Goal: Task Accomplishment & Management: Manage account settings

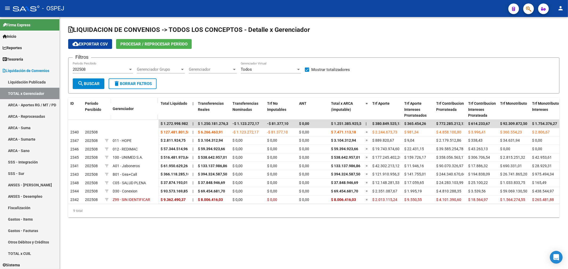
scroll to position [30, 0]
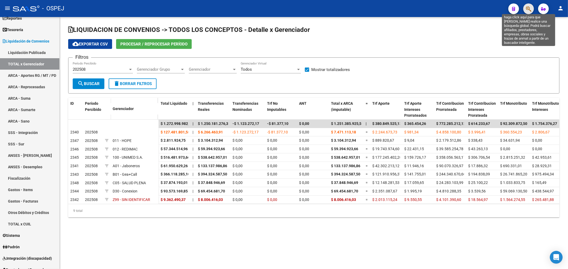
click at [529, 7] on icon "button" at bounding box center [528, 9] width 5 height 6
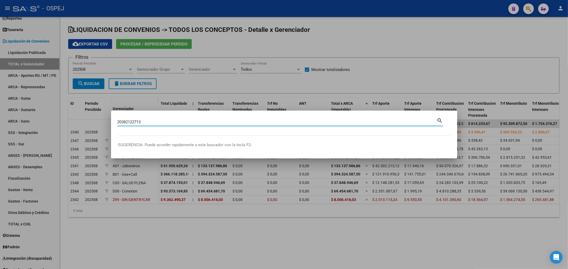
type input "20382122713"
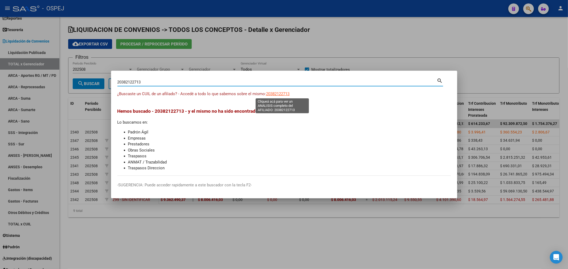
click at [290, 94] on span "20382122713" at bounding box center [277, 94] width 23 height 5
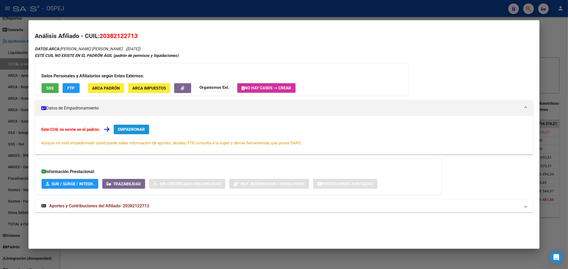
click at [121, 125] on button "EMPADRONAR" at bounding box center [131, 130] width 35 height 10
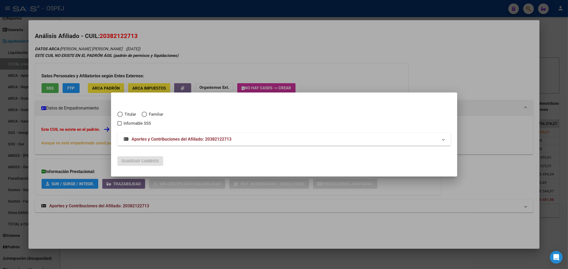
click at [230, 52] on div at bounding box center [284, 134] width 568 height 269
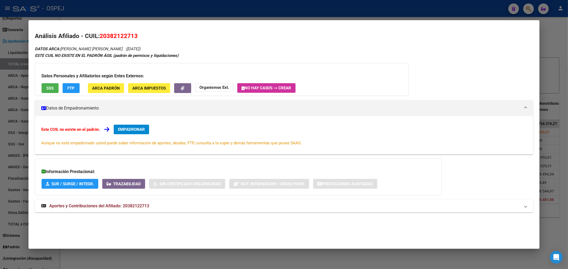
click at [134, 204] on span "Aportes y Contribuciones del Afiliado: 20382122713" at bounding box center [99, 206] width 100 height 5
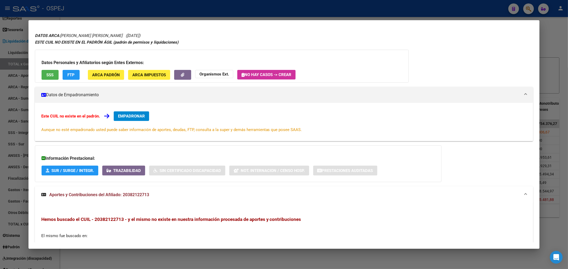
scroll to position [91, 0]
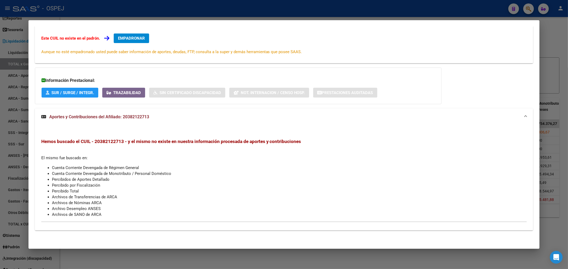
click at [179, 18] on div at bounding box center [284, 134] width 568 height 269
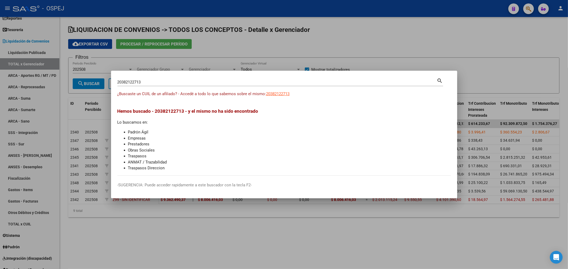
click at [59, 60] on div at bounding box center [284, 134] width 568 height 269
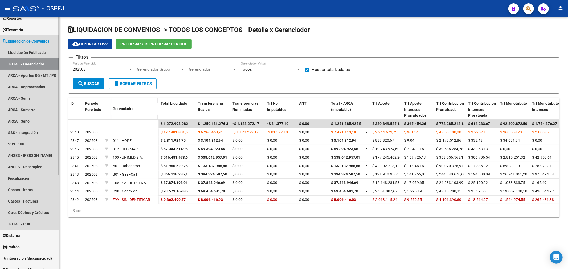
click at [42, 62] on link "TOTAL x Gerenciador" at bounding box center [29, 63] width 59 height 11
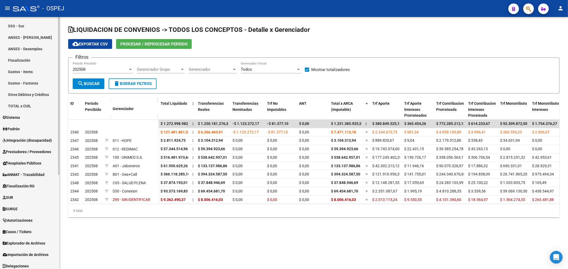
scroll to position [150, 0]
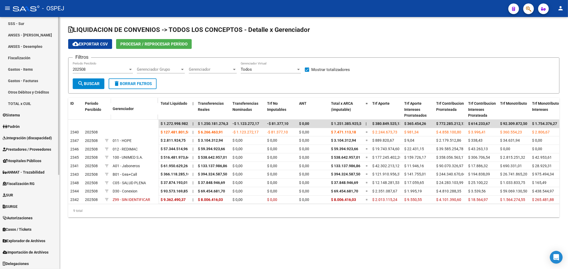
click at [35, 239] on span "Explorador de Archivos" at bounding box center [24, 241] width 43 height 6
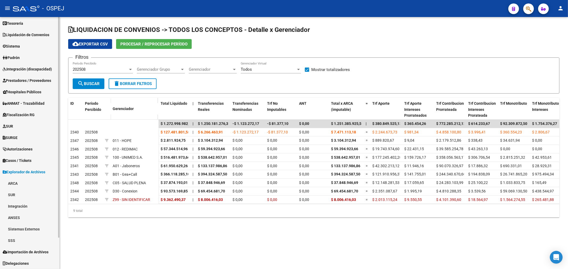
scroll to position [36, 0]
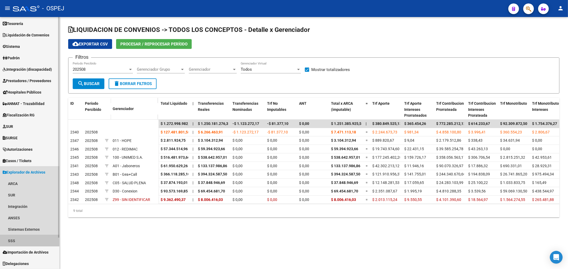
click at [21, 240] on link "SSS" at bounding box center [29, 240] width 59 height 11
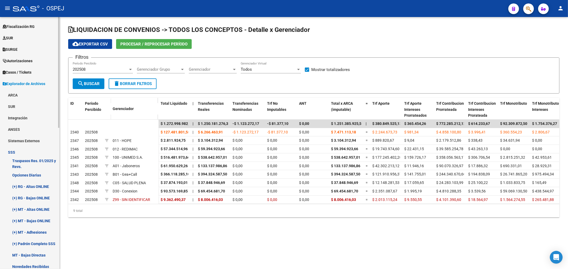
scroll to position [154, 0]
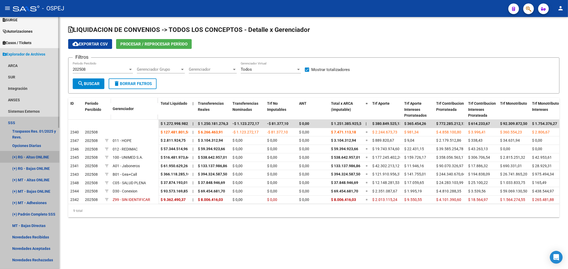
click at [32, 160] on link "(+) RG - Altas ONLINE" at bounding box center [29, 156] width 59 height 11
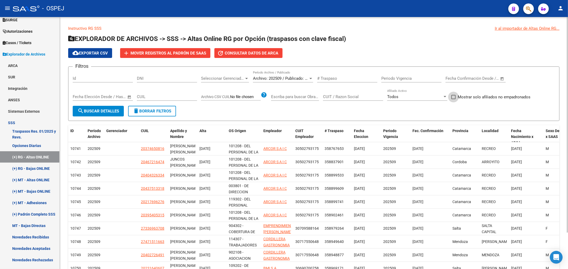
click at [499, 97] on span "Mostrar solo afiliados no empadronados" at bounding box center [494, 97] width 73 height 6
click at [453, 99] on input "Mostrar solo afiliados no empadronados" at bounding box center [453, 99] width 0 height 0
checkbox input "true"
click at [99, 111] on span "search Buscar Detalles" at bounding box center [98, 111] width 42 height 5
click at [255, 52] on span "Consultar datos de ARCA" at bounding box center [252, 53] width 54 height 5
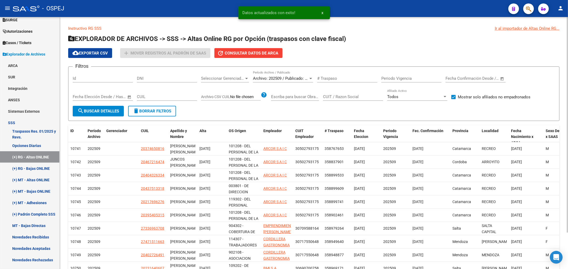
click at [323, 33] on div "Instructivo RG SSS Ir al importador de Altas Online RG... EXPLORADOR DE ARCHIVO…" at bounding box center [313, 158] width 491 height 265
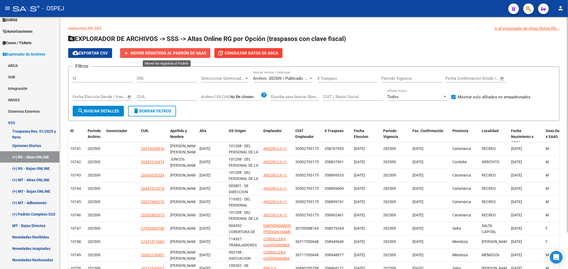
click at [179, 54] on span "Mover registros al PADRÓN de SAAS" at bounding box center [168, 53] width 76 height 5
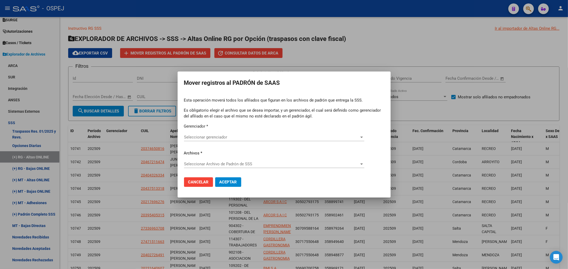
click at [243, 134] on div "Seleccionar gerenciador Seleccionar gerenciador" at bounding box center [274, 137] width 180 height 8
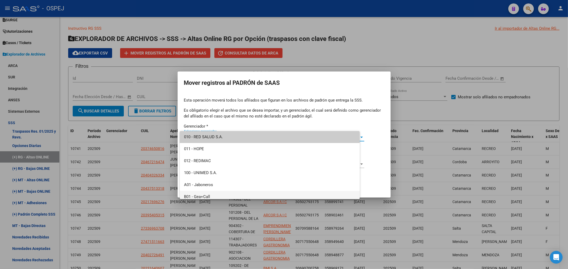
scroll to position [75, 0]
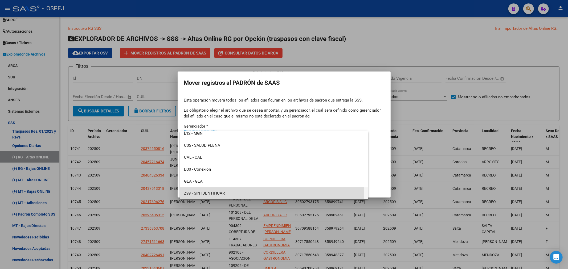
click at [227, 195] on span "Z99 - SIN IDENTIFICAR" at bounding box center [274, 194] width 180 height 12
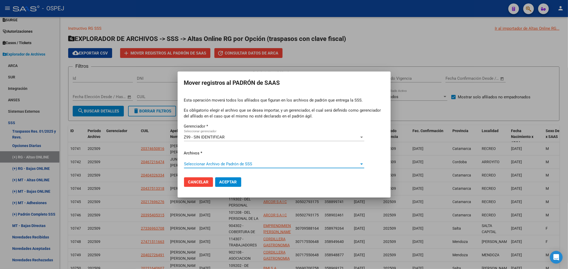
click at [218, 164] on span "Seleccionar Archivo de Padrón de SSS" at bounding box center [271, 164] width 175 height 5
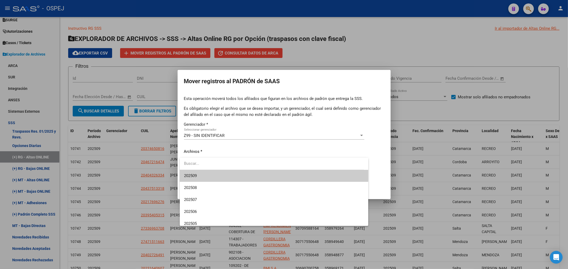
click at [227, 178] on span "202509" at bounding box center [274, 176] width 180 height 12
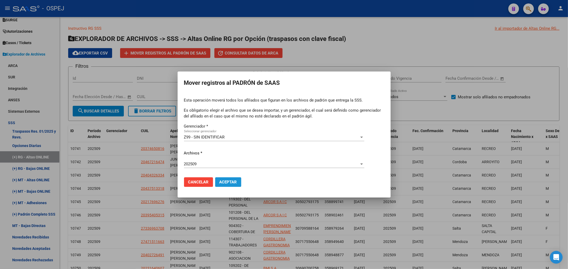
click at [228, 181] on span "Aceptar" at bounding box center [228, 182] width 18 height 5
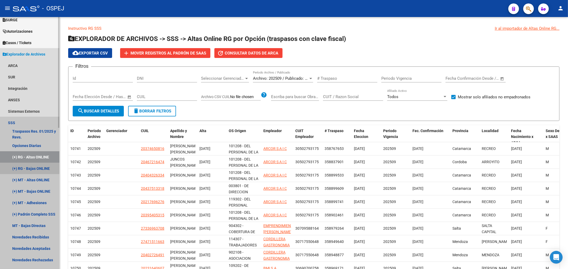
click at [36, 167] on link "(+) RG - Bajas ONLINE" at bounding box center [29, 168] width 59 height 11
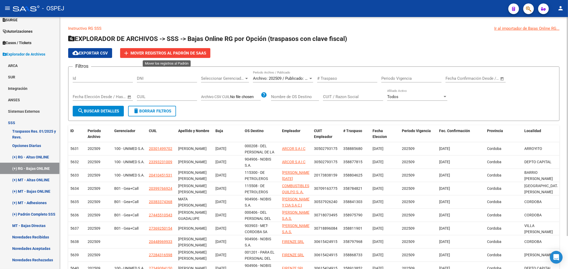
click at [161, 54] on span "Mover registros al PADRÓN de SAAS" at bounding box center [168, 53] width 76 height 5
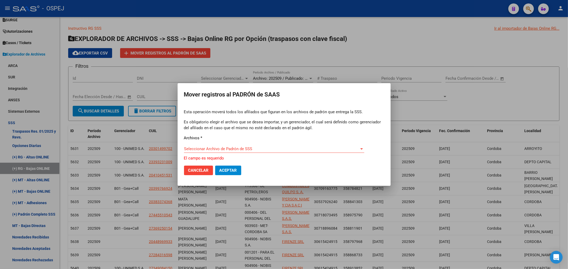
click at [257, 147] on div "Seleccionar Archivo [PERSON_NAME] de SSS Seleccionar Archivo [PERSON_NAME] de S…" at bounding box center [274, 149] width 180 height 8
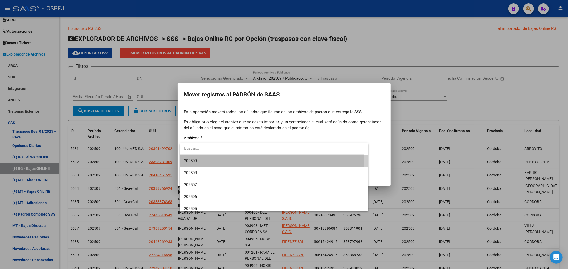
click at [243, 163] on span "202509" at bounding box center [274, 161] width 180 height 12
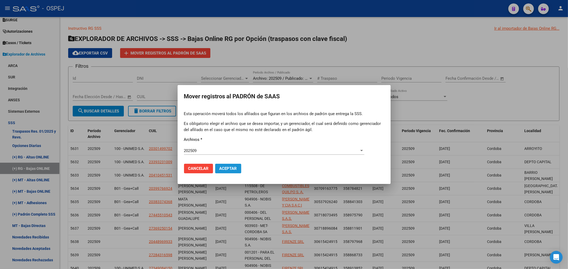
click at [226, 170] on span "Aceptar" at bounding box center [228, 168] width 18 height 5
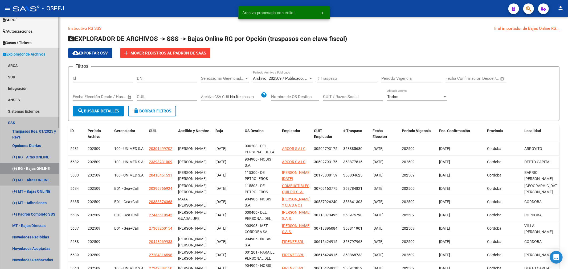
click at [28, 177] on link "(+) MT - Altas ONLINE" at bounding box center [29, 179] width 59 height 11
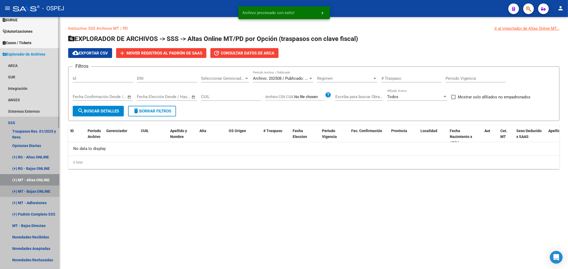
click at [44, 189] on link "(+) MT - Bajas ONLINE" at bounding box center [29, 191] width 59 height 11
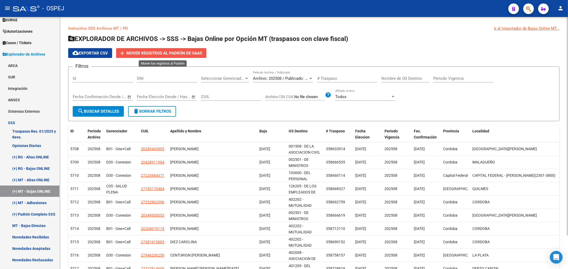
click at [164, 52] on span "Mover registros al PADRÓN de SAAS" at bounding box center [164, 53] width 76 height 5
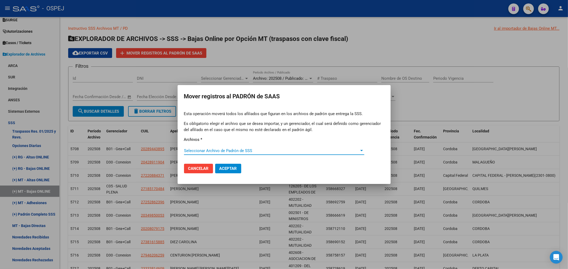
click at [263, 151] on span "Seleccionar Archivo de Padrón de SSS" at bounding box center [271, 151] width 175 height 5
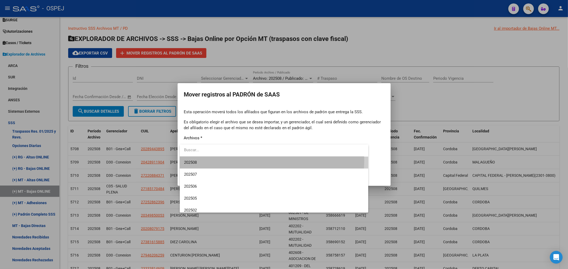
click at [252, 161] on span "202508" at bounding box center [274, 163] width 180 height 12
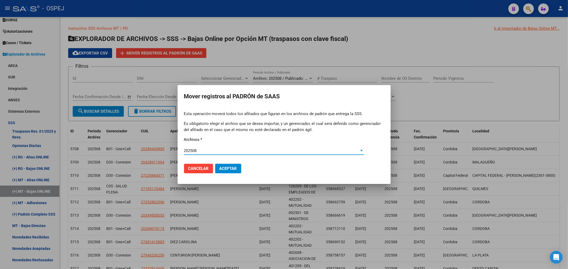
click at [231, 169] on span "Aceptar" at bounding box center [228, 168] width 18 height 5
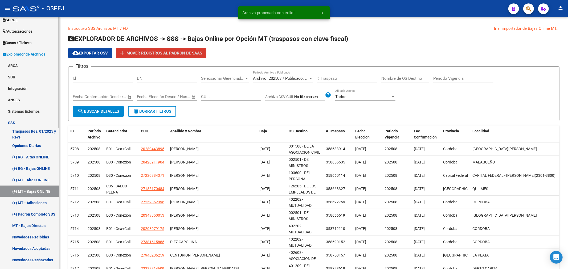
scroll to position [213, 0]
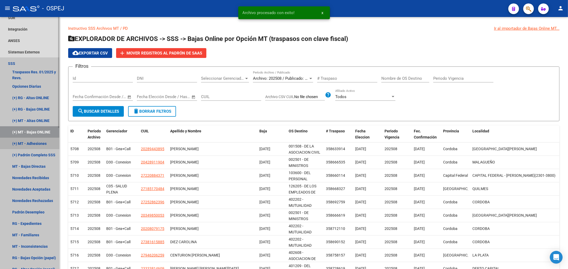
click at [28, 144] on link "(+) MT - Adhesiones" at bounding box center [29, 143] width 59 height 11
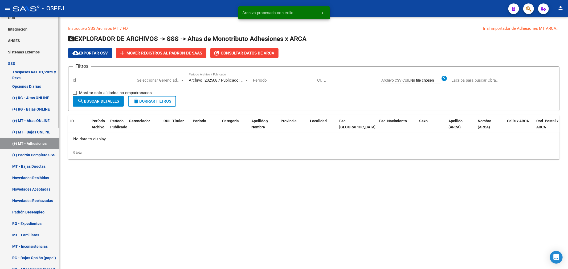
click at [31, 154] on link "(+) Padrón Completo SSS" at bounding box center [29, 154] width 59 height 11
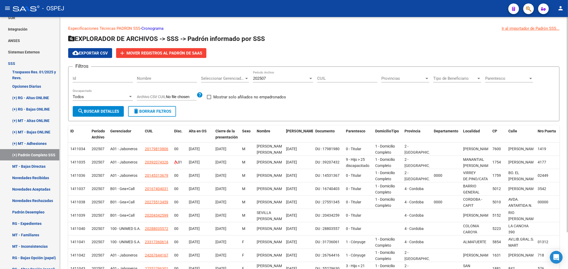
click at [223, 97] on span "Mostrar solo afiliados no empadronados" at bounding box center [249, 97] width 73 height 6
click at [209, 99] on input "Mostrar solo afiliados no empadronados" at bounding box center [209, 99] width 0 height 0
checkbox input "true"
drag, startPoint x: 114, startPoint y: 114, endPoint x: 120, endPoint y: 116, distance: 6.3
click at [113, 114] on button "search Buscar Detalles" at bounding box center [98, 111] width 51 height 11
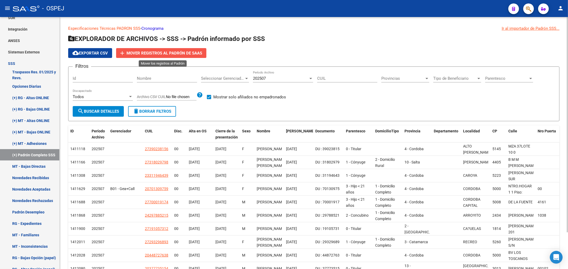
click at [168, 57] on button "add Mover registros al PADRÓN de SAAS" at bounding box center [161, 53] width 90 height 10
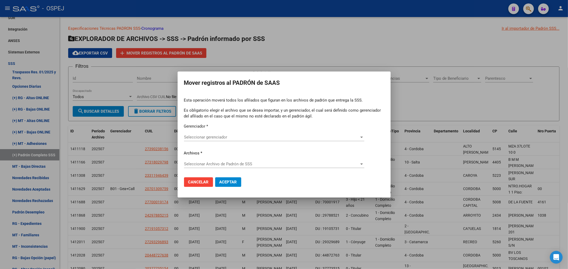
click at [203, 141] on div "Seleccionar gerenciador Seleccionar gerenciador" at bounding box center [274, 137] width 180 height 8
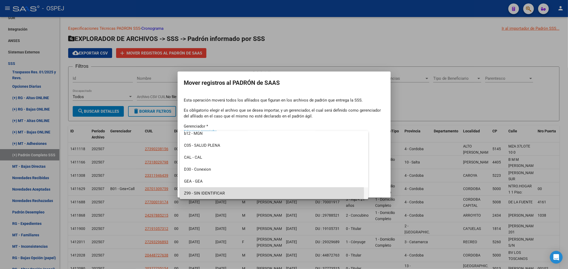
drag, startPoint x: 230, startPoint y: 193, endPoint x: 227, endPoint y: 192, distance: 2.9
click at [230, 193] on span "Z99 - SIN IDENTIFICAR" at bounding box center [274, 194] width 180 height 12
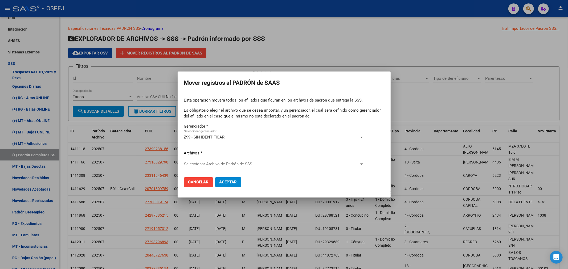
click at [217, 168] on div "Seleccionar Archivo [PERSON_NAME] de SSS Seleccionar Archivo [PERSON_NAME] de S…" at bounding box center [274, 164] width 180 height 8
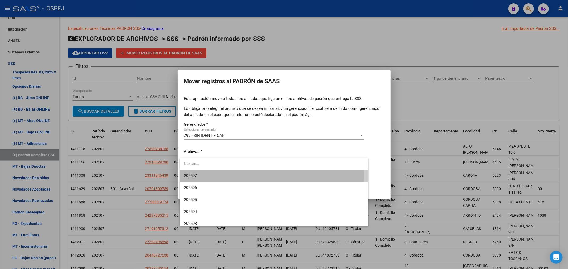
click at [233, 176] on span "202507" at bounding box center [274, 176] width 180 height 12
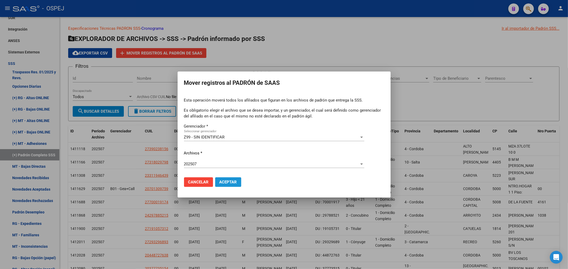
click at [236, 181] on span "Aceptar" at bounding box center [228, 182] width 18 height 5
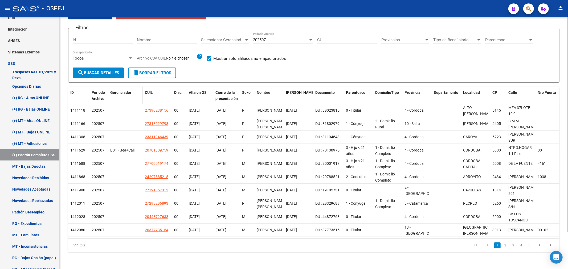
scroll to position [0, 0]
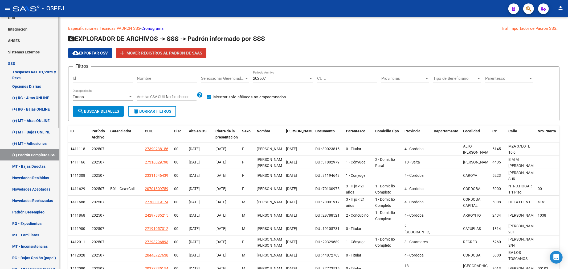
click at [35, 166] on link "MT - Bajas Directas" at bounding box center [29, 166] width 59 height 11
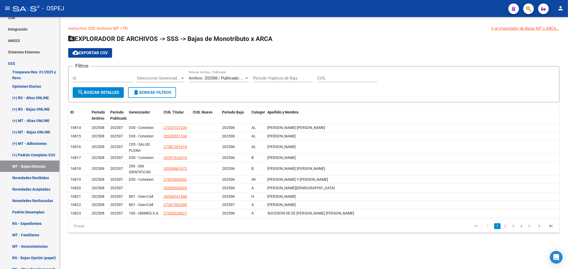
click at [105, 92] on span "search Buscar Detalles" at bounding box center [98, 92] width 42 height 5
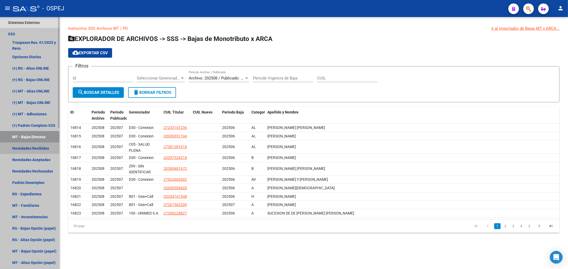
click at [43, 148] on link "Novedades Recibidas" at bounding box center [29, 148] width 59 height 11
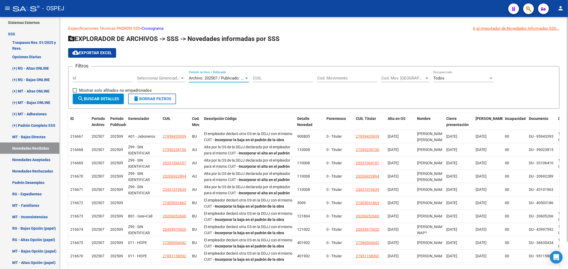
click at [242, 76] on span "Archivo: 202507 / Publicado: 202509" at bounding box center [221, 78] width 65 height 5
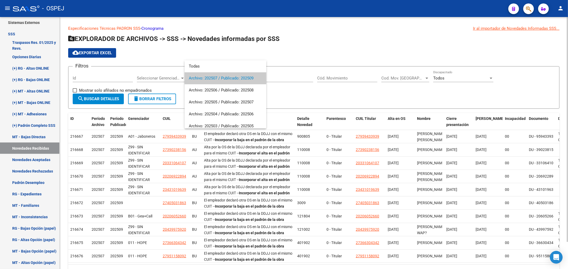
click at [242, 76] on span "Archivo: 202507 / Publicado: 202509" at bounding box center [225, 78] width 73 height 12
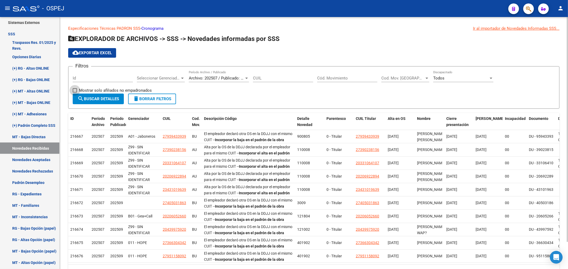
click at [120, 89] on span "Mostrar solo afiliados no empadronados" at bounding box center [115, 90] width 73 height 6
click at [75, 93] on input "Mostrar solo afiliados no empadronados" at bounding box center [75, 93] width 0 height 0
checkbox input "true"
click at [113, 99] on span "search Buscar Detalles" at bounding box center [98, 99] width 42 height 5
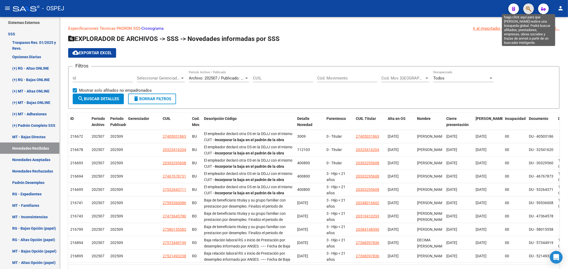
click at [528, 8] on icon "button" at bounding box center [528, 9] width 5 height 6
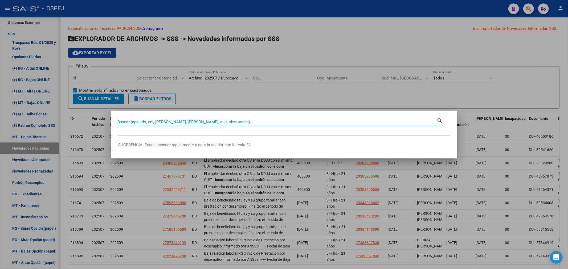
paste input "20382122713"
type input "20382122713"
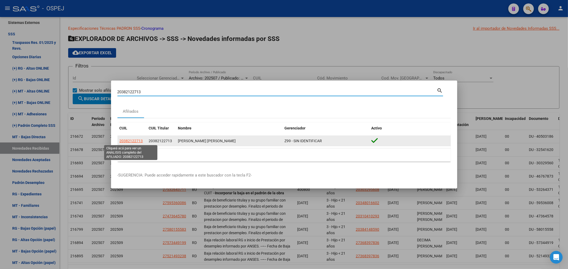
click at [136, 140] on span "20382122713" at bounding box center [131, 141] width 23 height 4
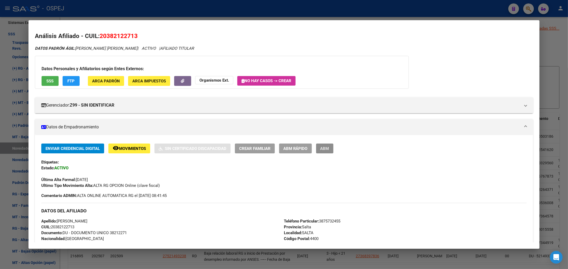
click at [333, 148] on button "ABM" at bounding box center [324, 149] width 17 height 10
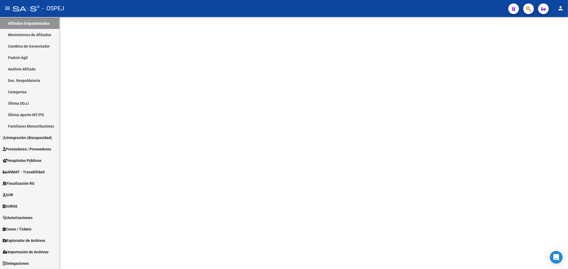
scroll to position [81, 0]
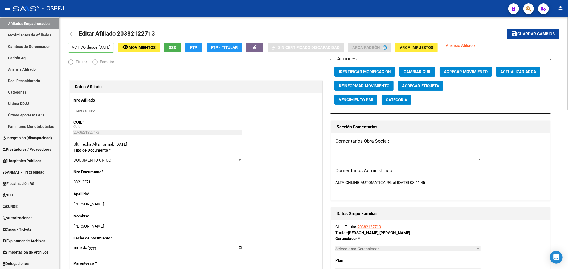
radio input "true"
type input "30-70967976-3"
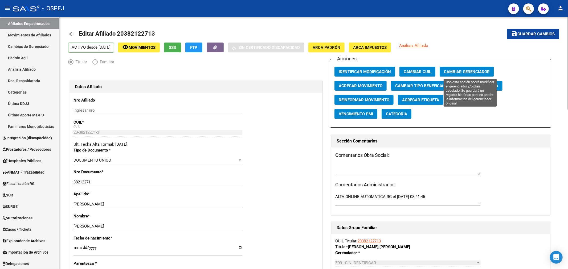
click at [489, 68] on button "Cambiar Gerenciador" at bounding box center [467, 72] width 54 height 10
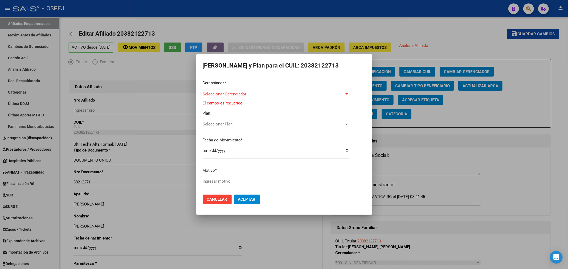
click at [264, 92] on div "Seleccionar Gerenciador Seleccionar Gerenciador" at bounding box center [276, 94] width 147 height 8
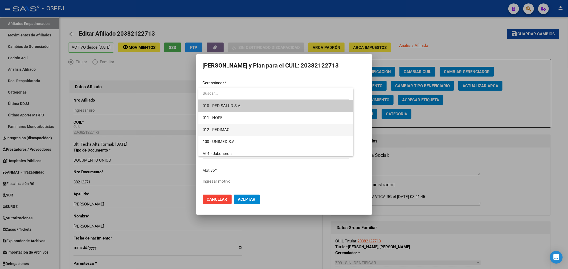
click at [246, 131] on span "012 - REDIMAC" at bounding box center [276, 130] width 147 height 12
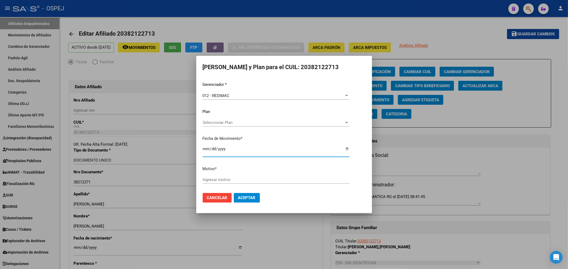
click at [206, 150] on input "[DATE]" at bounding box center [276, 151] width 147 height 9
type input "[DATE]"
type input "informado por redimac"
click at [252, 202] on button "Aceptar" at bounding box center [247, 198] width 26 height 10
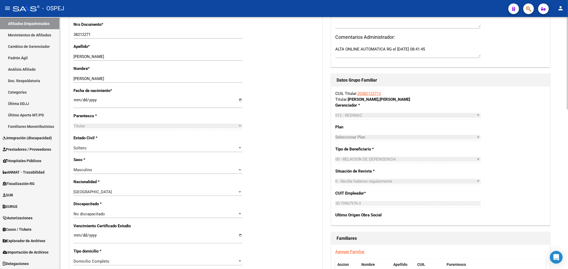
scroll to position [236, 0]
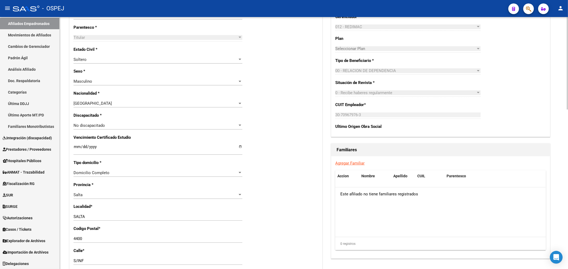
click at [356, 163] on link "Agregar Familiar" at bounding box center [349, 163] width 29 height 5
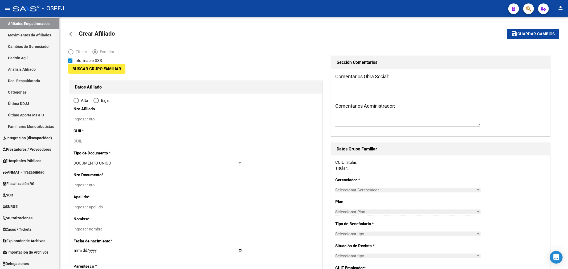
type input "30-70967976-3"
type input "SALTA"
type input "4400"
type input "S/INF"
type input "0"
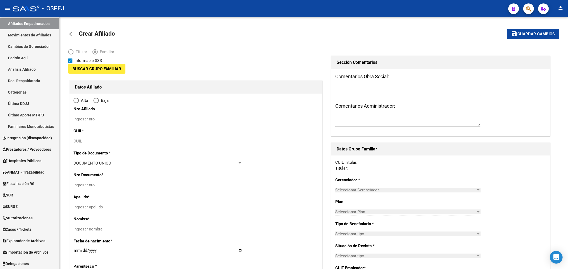
type input "0"
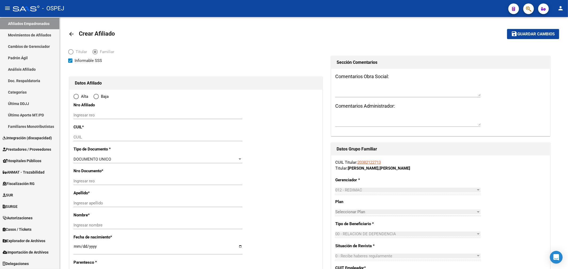
radio input "true"
type input "30-70967976-3"
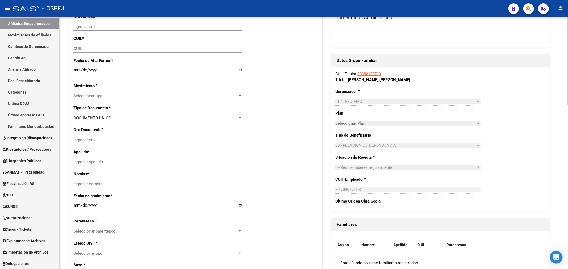
scroll to position [59, 0]
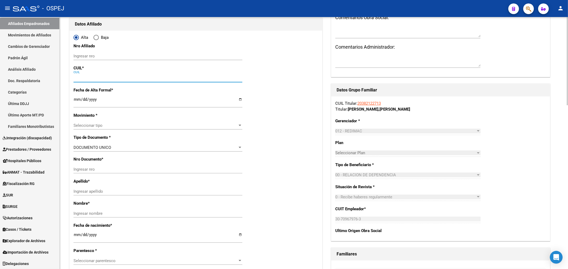
click at [95, 76] on input "CUIL" at bounding box center [157, 78] width 169 height 5
paste input "27-52546494-1"
type input "27-52546494-1"
type input "52546494"
type input "[PERSON_NAME]"
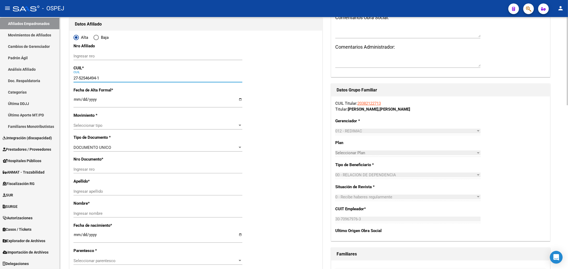
type input "[PERSON_NAME]"
type input "[DATE]"
type input "SALTA"
type input "MZA. P CASA"
type input "8"
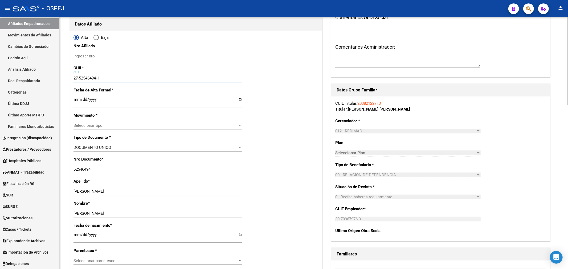
type input "27-52546494-1"
click at [75, 97] on input "Ingresar fecha" at bounding box center [157, 101] width 169 height 9
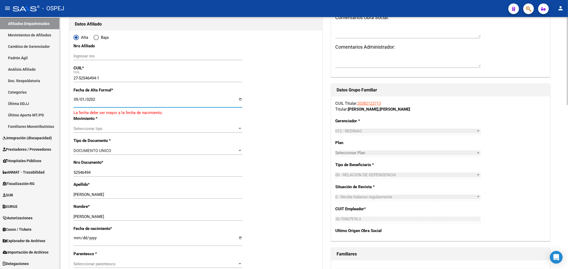
type input "[DATE]"
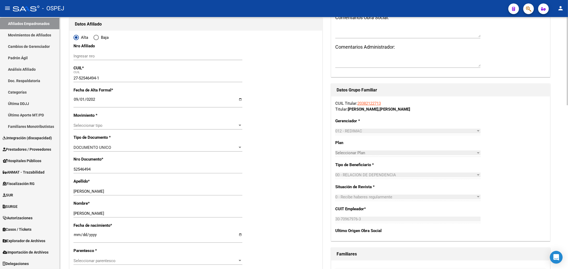
click at [93, 129] on div "Seleccionar tipo Seleccionar tipo" at bounding box center [157, 126] width 169 height 8
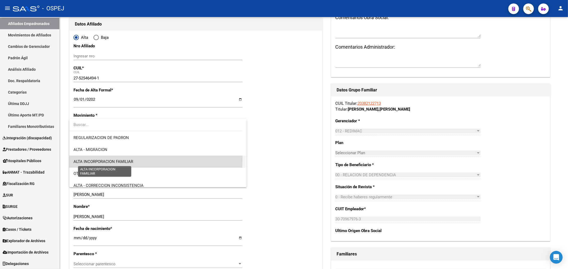
click at [130, 160] on span "ALTA INCORPORACION FAMILIAR" at bounding box center [103, 161] width 60 height 5
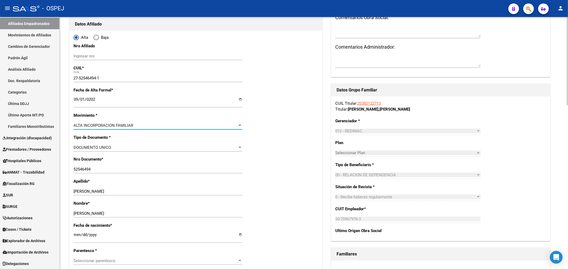
scroll to position [89, 0]
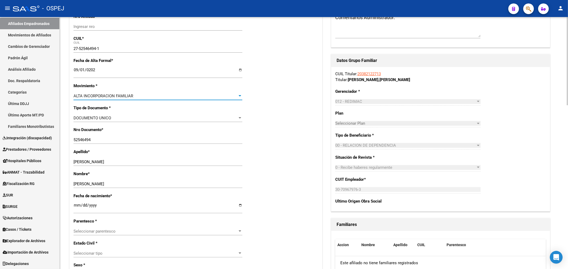
click at [131, 230] on span "Seleccionar parentesco" at bounding box center [155, 231] width 164 height 5
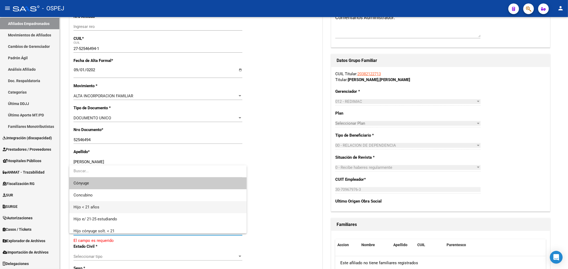
click at [123, 211] on span "Hijo < 21 años" at bounding box center [157, 208] width 169 height 12
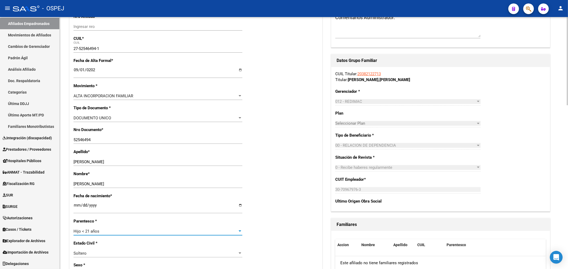
scroll to position [0, 0]
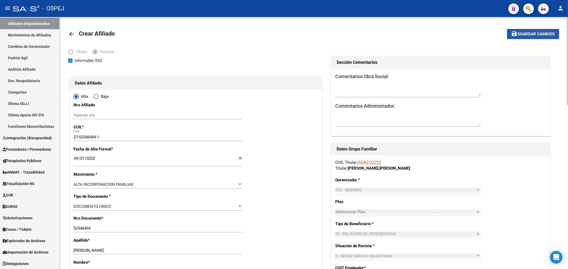
click at [534, 35] on span "Guardar cambios" at bounding box center [536, 34] width 37 height 5
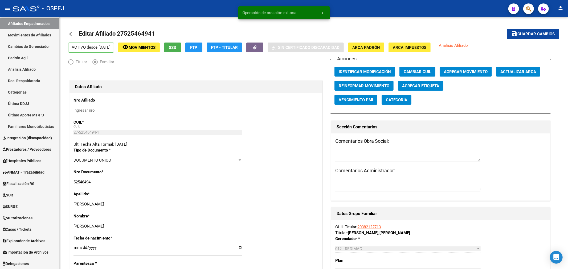
radio input "true"
type input "30-70967976-3"
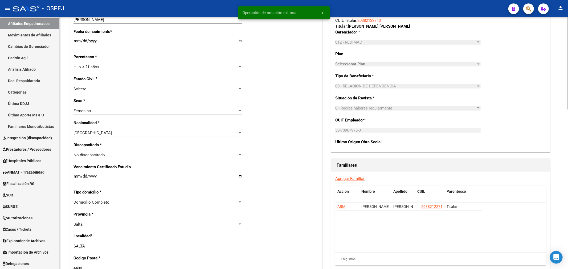
scroll to position [236, 0]
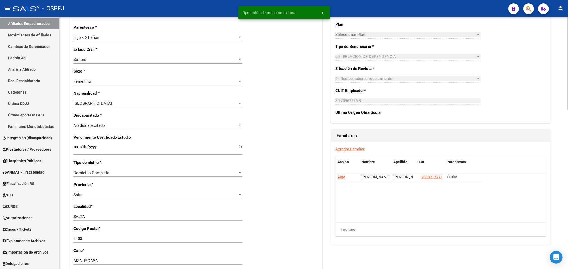
click at [350, 149] on link "Agregar Familiar" at bounding box center [349, 149] width 29 height 5
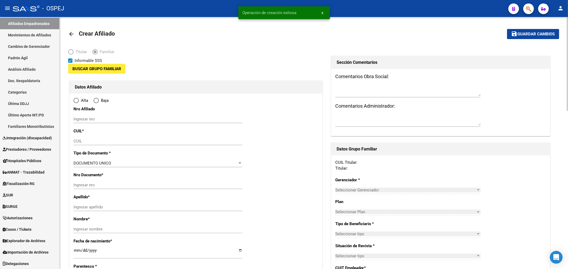
type input "30-70967976-3"
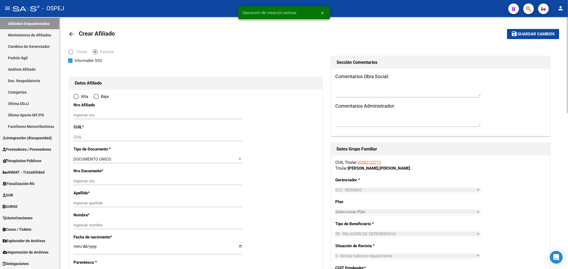
type input "SALTA"
type input "4400"
type input "S/INF"
type input "0"
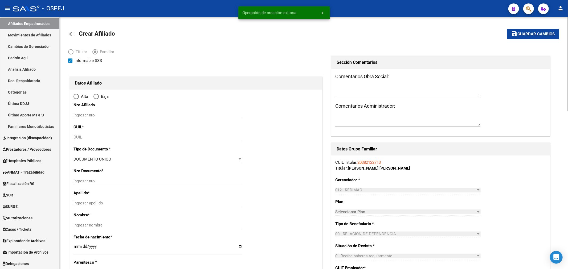
radio input "true"
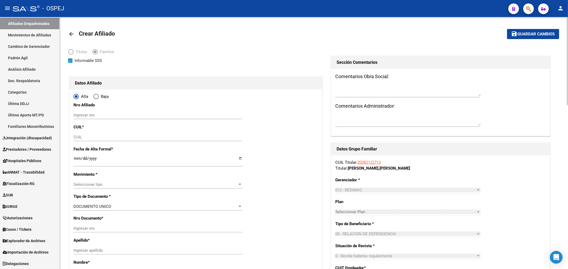
type input "30-70967976-3"
click at [100, 140] on div "CUIL" at bounding box center [157, 137] width 169 height 8
paste input "23-56917895-9"
type input "23-56917895-9"
type input "56917895"
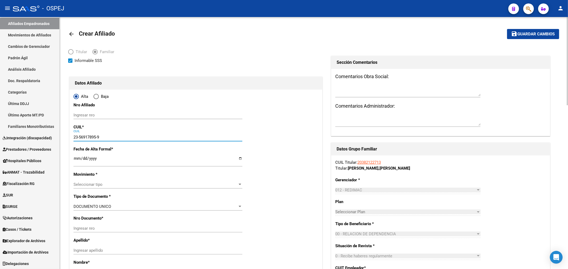
type input "[PERSON_NAME]"
type input "[DATE]"
type input "SALTA"
type input "8"
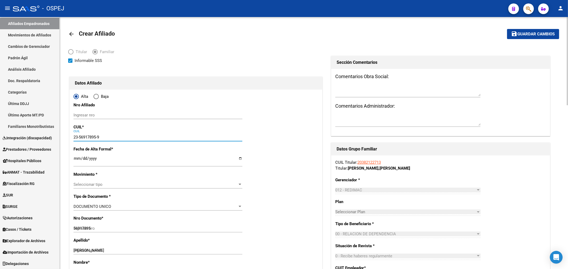
type input "23-56917895-9"
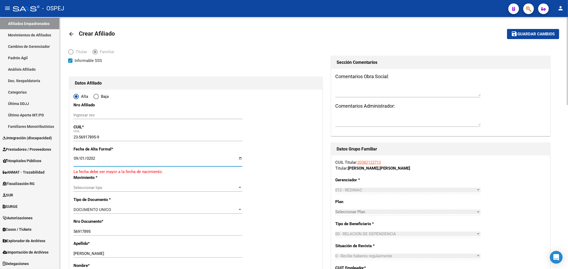
type input "[DATE]"
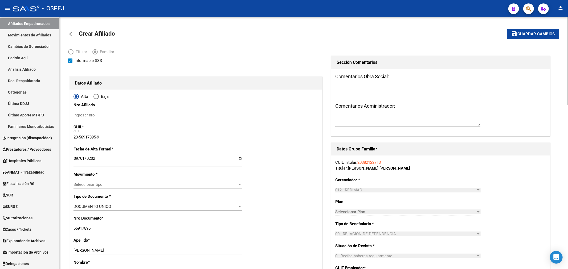
scroll to position [59, 0]
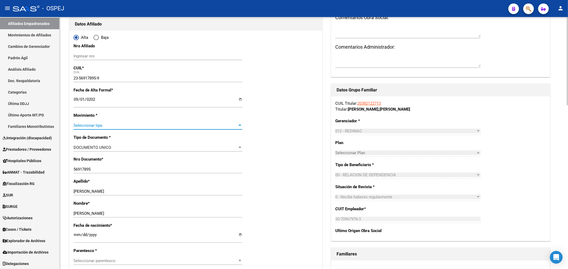
click at [117, 125] on span "Seleccionar tipo" at bounding box center [155, 125] width 164 height 5
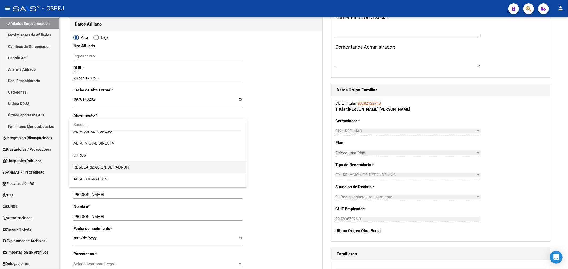
scroll to position [89, 0]
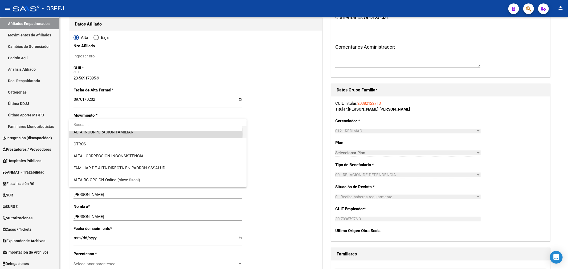
click at [136, 134] on span "ALTA INCORPORACION FAMILIAR" at bounding box center [157, 132] width 169 height 12
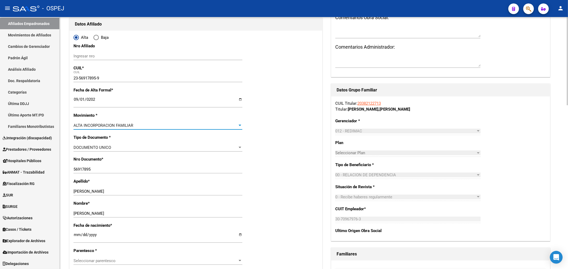
scroll to position [118, 0]
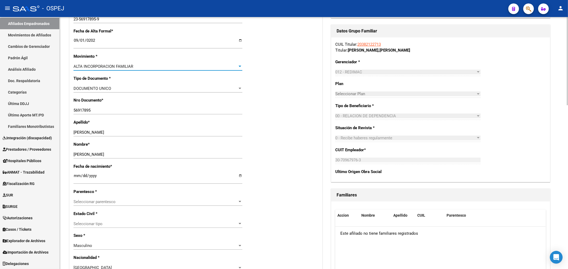
click at [96, 202] on span "Seleccionar parentesco" at bounding box center [155, 202] width 164 height 5
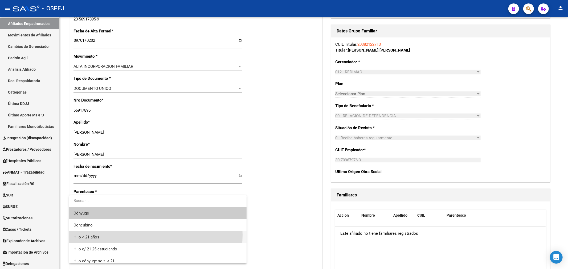
click at [113, 235] on span "Hijo < 21 años" at bounding box center [157, 238] width 169 height 12
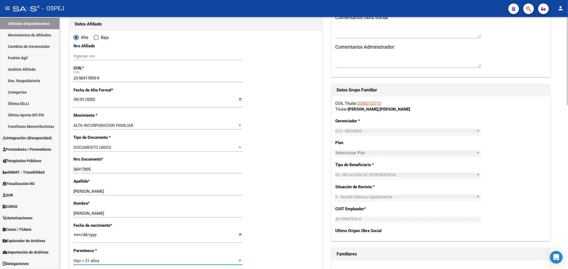
scroll to position [0, 0]
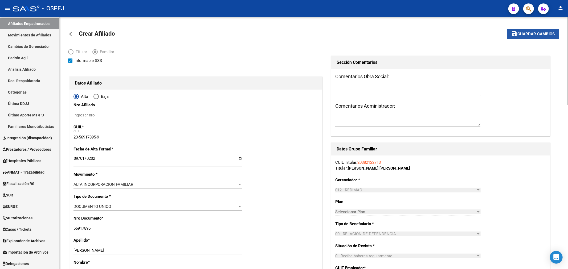
click at [520, 35] on span "Guardar cambios" at bounding box center [536, 34] width 37 height 5
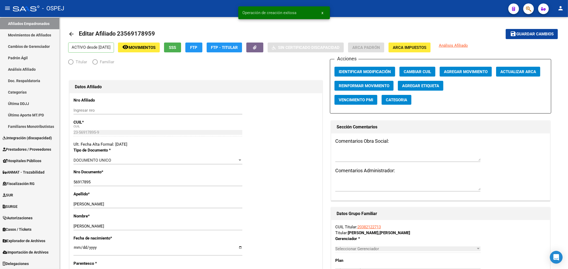
radio input "true"
type input "30-70967976-3"
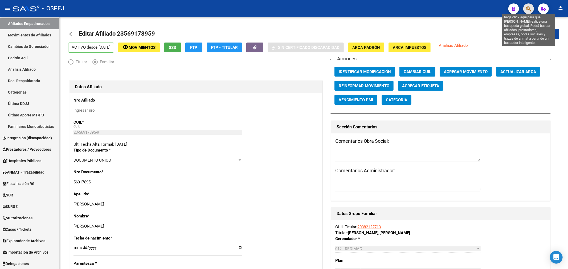
click at [529, 7] on icon "button" at bounding box center [528, 9] width 5 height 6
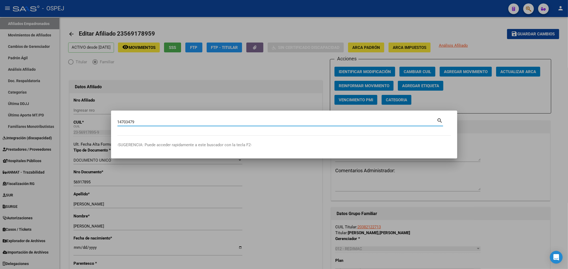
type input "14703479"
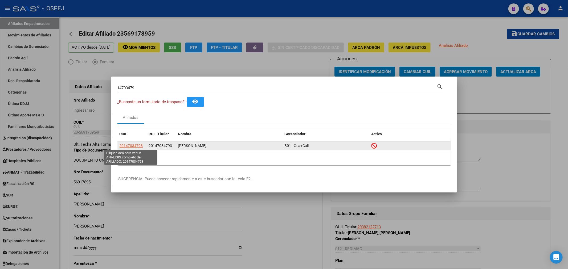
click at [124, 146] on span "20147034793" at bounding box center [131, 146] width 23 height 4
type textarea "20147034793"
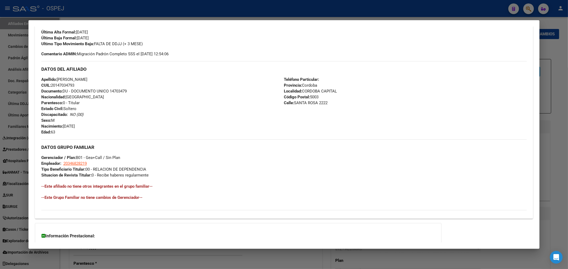
scroll to position [195, 0]
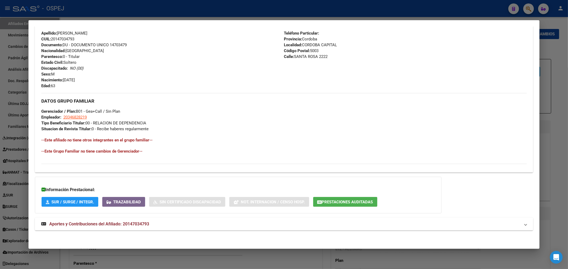
click at [171, 226] on mat-panel-title "Aportes y Contribuciones del Afiliado: 20147034793" at bounding box center [280, 224] width 479 height 6
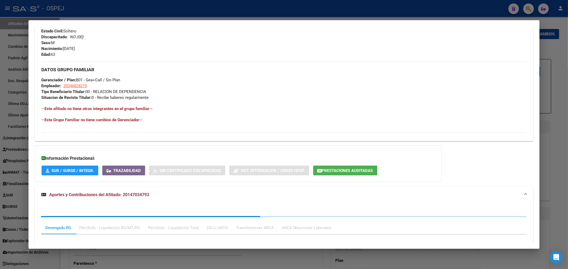
scroll to position [328, 0]
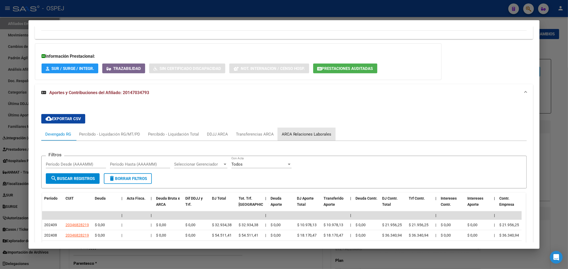
click at [295, 133] on div "ARCA Relaciones Laborales" at bounding box center [307, 135] width 50 height 6
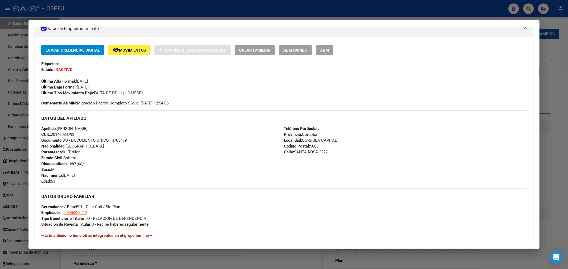
scroll to position [0, 0]
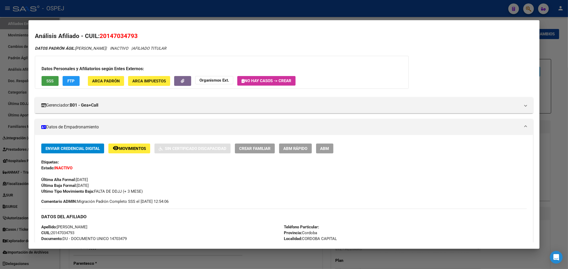
click at [54, 83] on button "SSS" at bounding box center [50, 81] width 17 height 10
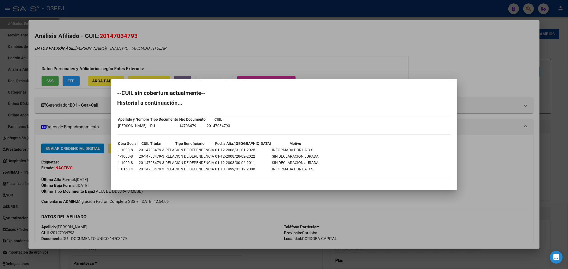
click at [161, 45] on div at bounding box center [284, 134] width 568 height 269
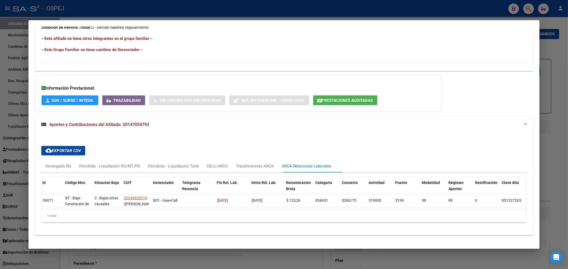
scroll to position [305, 0]
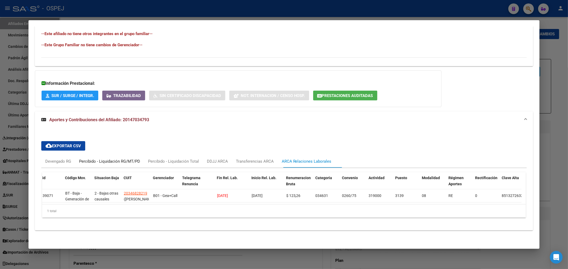
click at [127, 159] on div "Percibido - Liquidación RG/MT/PD" at bounding box center [109, 162] width 61 height 6
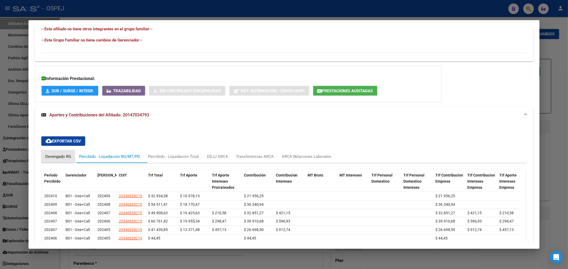
click at [55, 159] on div "Devengado RG" at bounding box center [58, 157] width 26 height 6
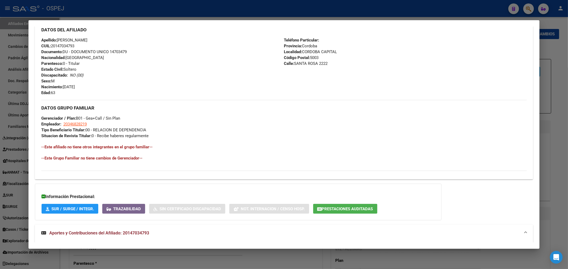
scroll to position [365, 0]
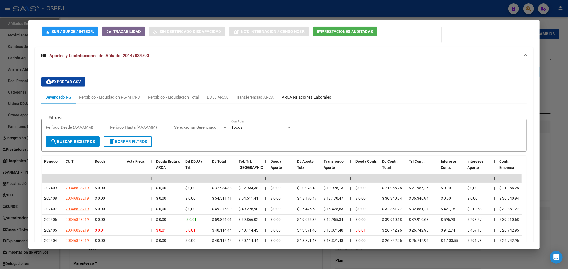
click at [307, 95] on div "ARCA Relaciones Laborales" at bounding box center [307, 98] width 50 height 6
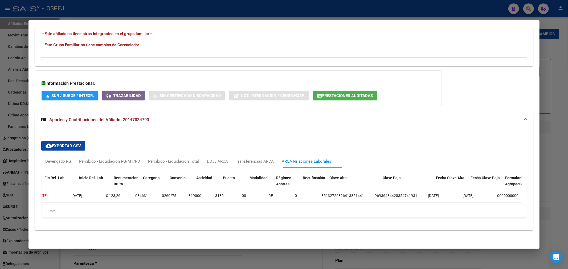
scroll to position [0, 0]
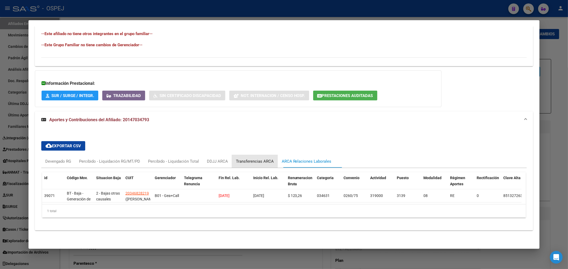
click at [267, 155] on div "Transferencias ARCA" at bounding box center [255, 161] width 46 height 13
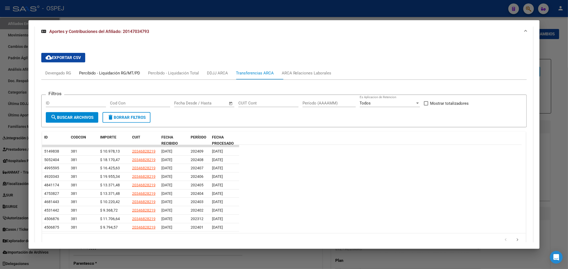
click at [126, 72] on div "Percibido - Liquidación RG/MT/PD" at bounding box center [109, 73] width 61 height 6
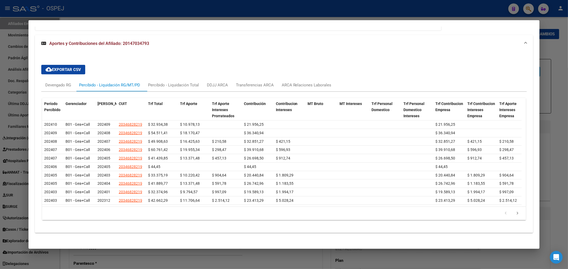
scroll to position [384, 0]
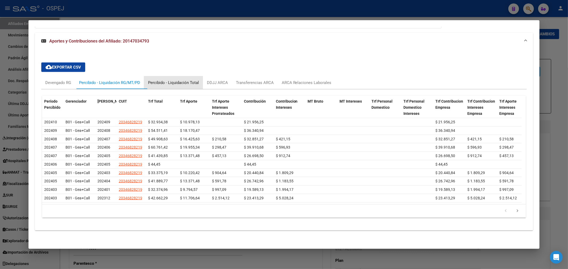
click at [178, 81] on div "Percibido - Liquidación Total" at bounding box center [173, 82] width 59 height 13
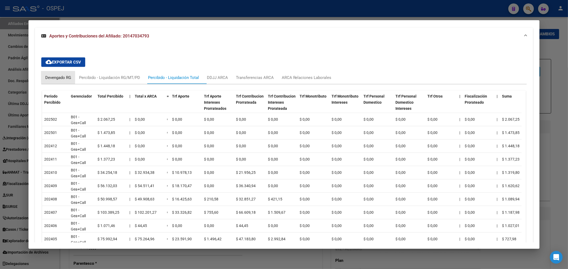
click at [60, 76] on div "Devengado RG" at bounding box center [58, 78] width 26 height 6
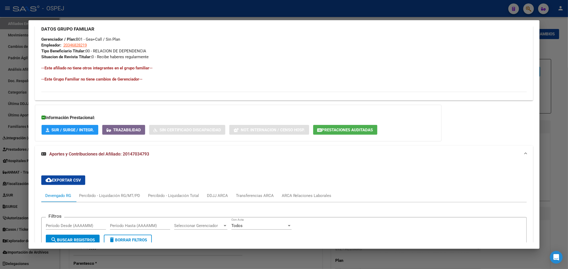
scroll to position [30, 0]
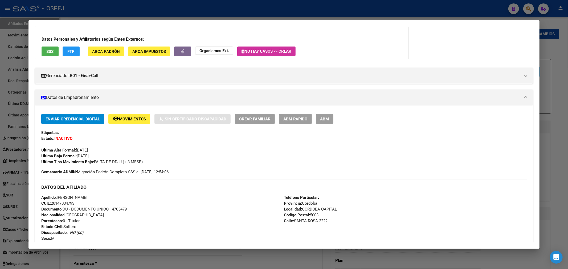
click at [222, 52] on strong "Organismos Ext." at bounding box center [214, 50] width 30 height 5
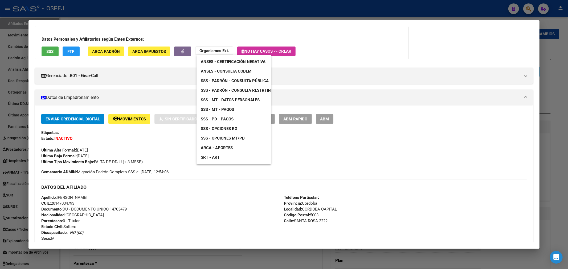
click at [246, 62] on span "ANSES - Certificación Negativa" at bounding box center [233, 61] width 65 height 5
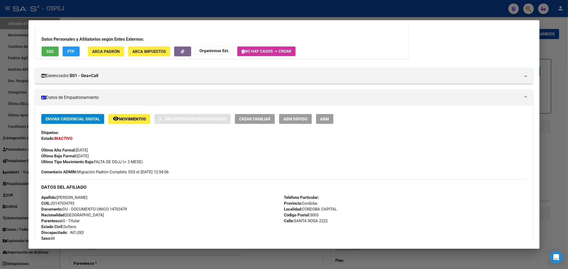
click at [225, 46] on div "Datos Personales y Afiliatorios según Entes Externos: SSS FTP ARCA Padrón ARCA …" at bounding box center [222, 42] width 374 height 33
click at [225, 49] on strong "Organismos Ext." at bounding box center [214, 50] width 30 height 5
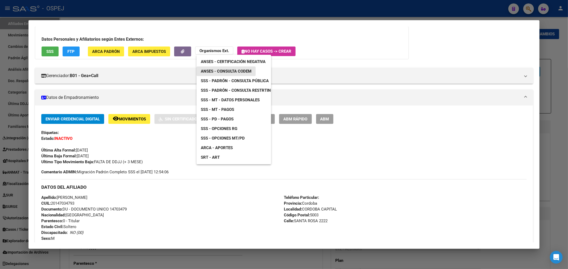
click at [241, 71] on span "ANSES - Consulta CODEM" at bounding box center [226, 71] width 51 height 5
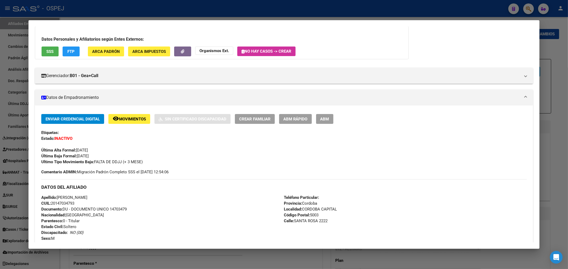
scroll to position [0, 0]
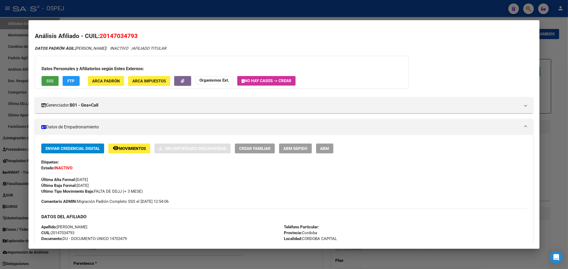
click at [54, 80] on span "SSS" at bounding box center [49, 81] width 7 height 5
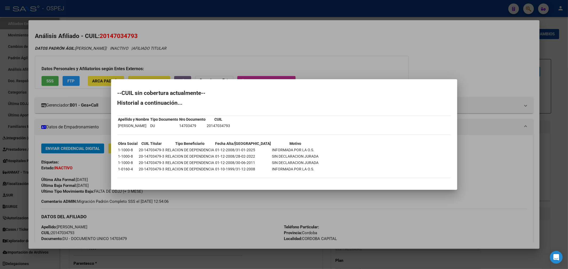
click at [229, 59] on div at bounding box center [284, 134] width 568 height 269
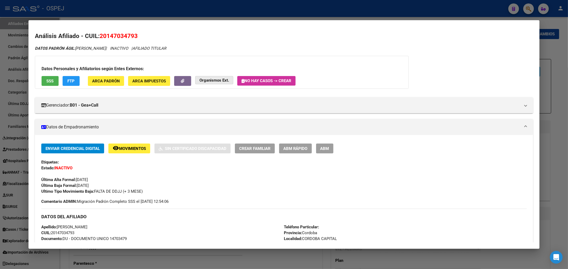
click at [224, 85] on app-external-organism "Organismos Ext." at bounding box center [214, 81] width 38 height 10
click at [224, 77] on button "Organismos Ext." at bounding box center [214, 80] width 38 height 8
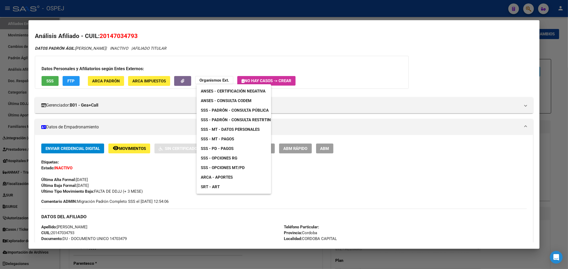
click at [251, 110] on span "SSS - Padrón - Consulta Pública" at bounding box center [235, 110] width 68 height 5
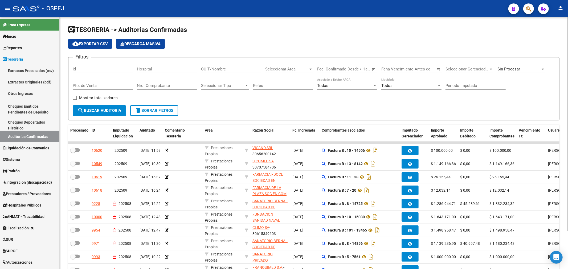
scroll to position [44, 0]
